Goal: Task Accomplishment & Management: Use online tool/utility

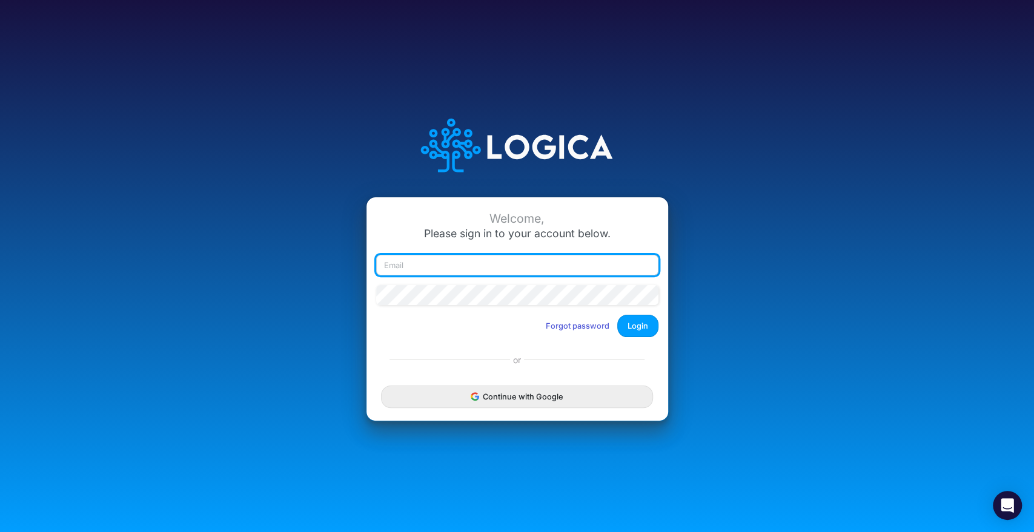
click at [413, 266] on input "email" at bounding box center [517, 265] width 282 height 21
type input "[EMAIL_ADDRESS][DOMAIN_NAME]"
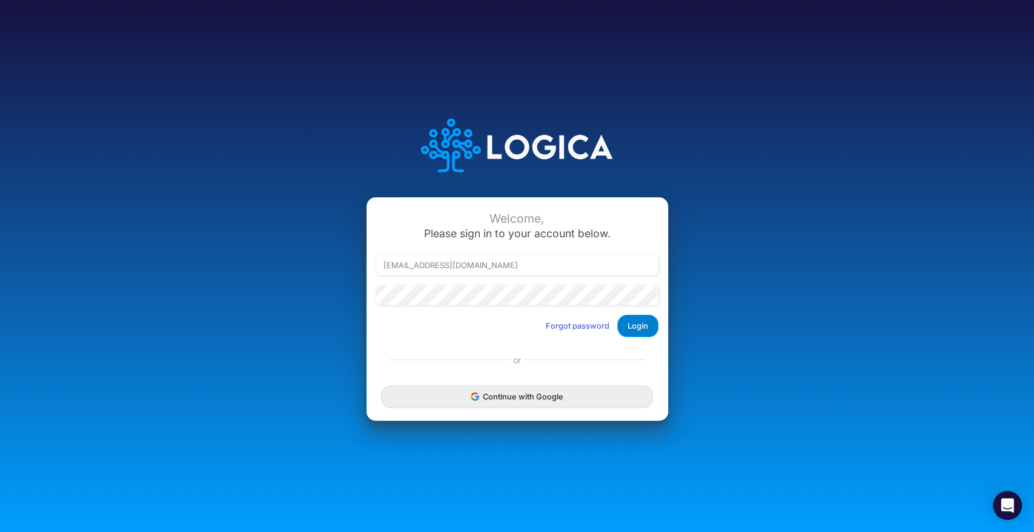
click at [638, 327] on button "Login" at bounding box center [637, 326] width 41 height 22
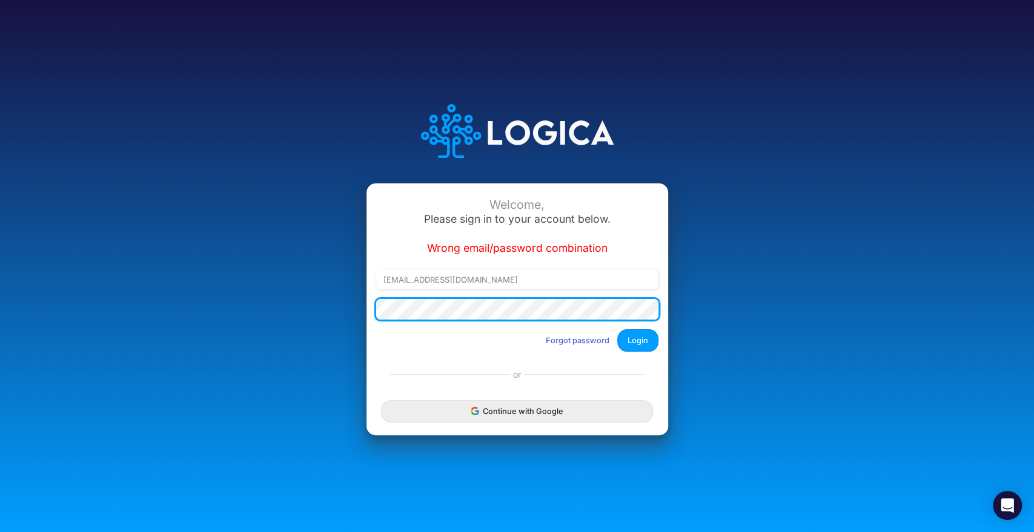
click at [0, 311] on div "Welcome, Please sign in to your account below. Wrong email/password combination…" at bounding box center [517, 266] width 1034 height 532
click at [617, 330] on button "Login" at bounding box center [637, 341] width 41 height 22
click at [60, 307] on div "Welcome, Please sign in to your account below. Wrong email/password combination…" at bounding box center [517, 266] width 1034 height 532
click at [617, 330] on button "Login" at bounding box center [637, 341] width 41 height 22
click at [145, 304] on div "Welcome, Please sign in to your account below. Wrong email/password combination…" at bounding box center [517, 266] width 1034 height 532
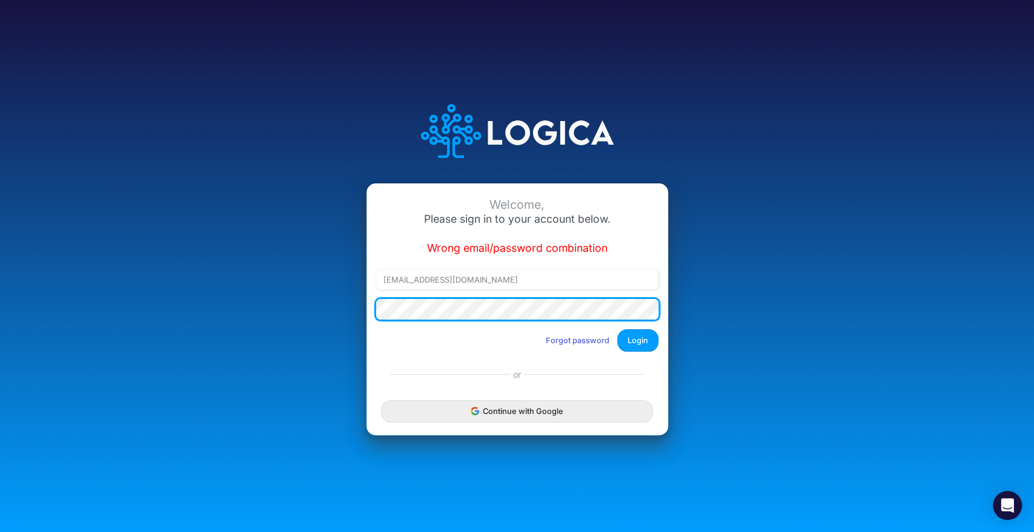
click at [617, 330] on button "Login" at bounding box center [637, 341] width 41 height 22
click at [214, 307] on div "Welcome, Please sign in to your account below. Wrong email/password combination…" at bounding box center [517, 266] width 689 height 374
click at [617, 330] on button "Login" at bounding box center [637, 341] width 41 height 22
